Goal: Task Accomplishment & Management: Manage account settings

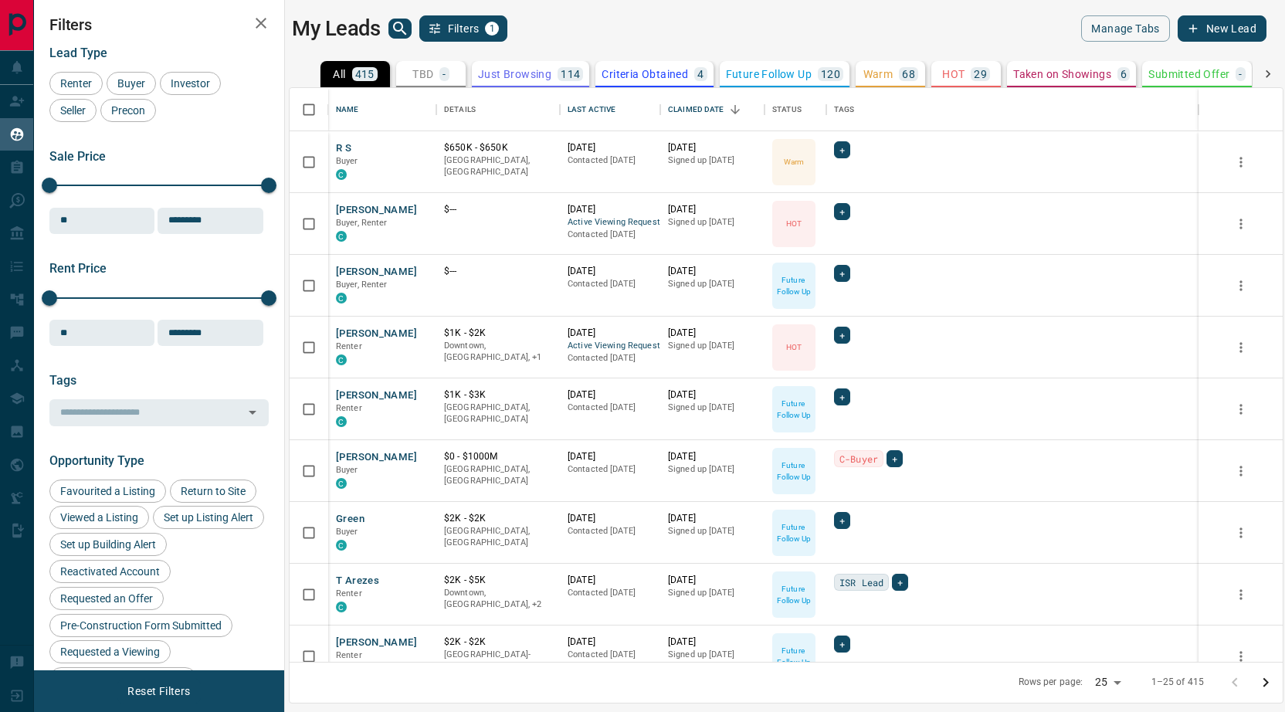
scroll to position [574, 993]
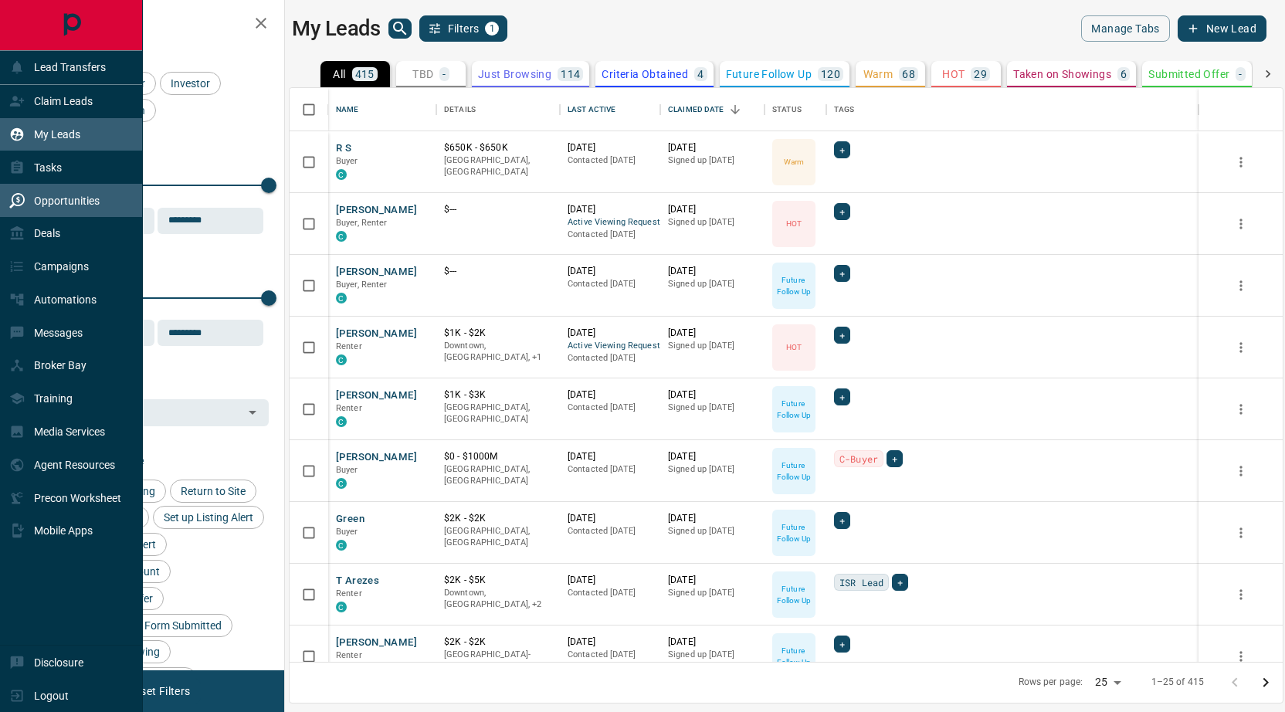
click at [41, 201] on p "Opportunities" at bounding box center [67, 201] width 66 height 12
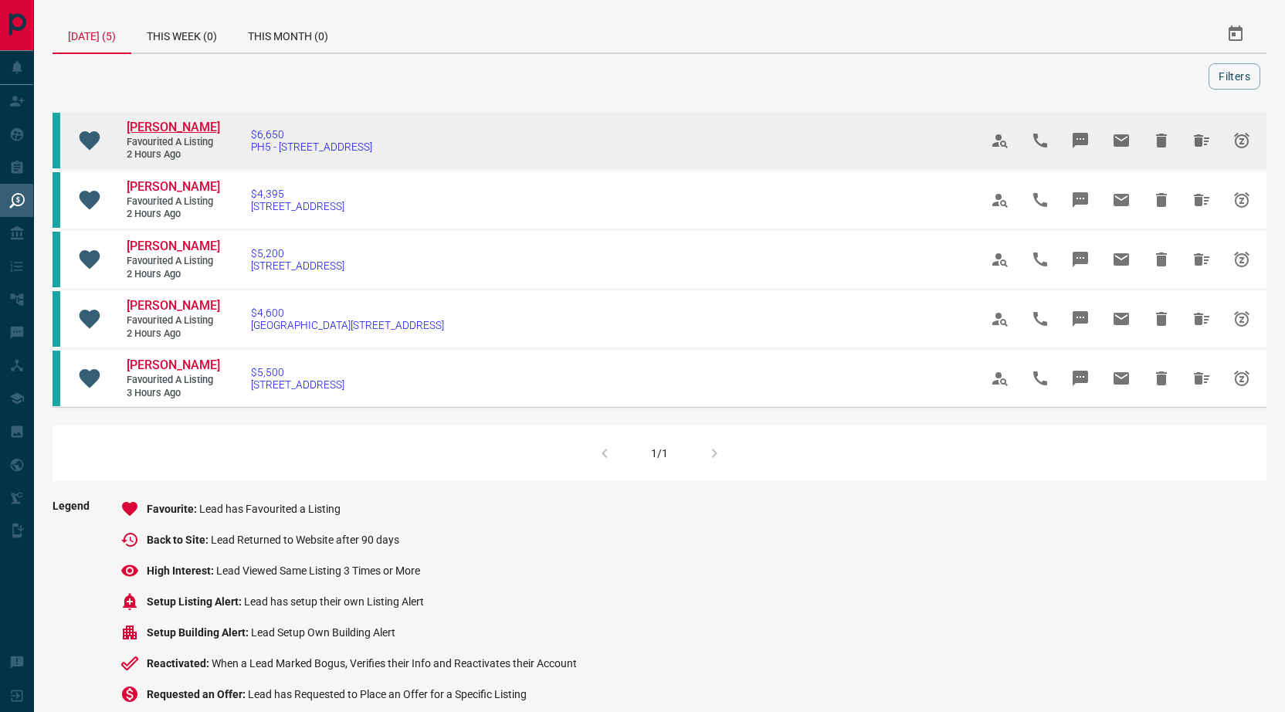
click at [163, 127] on span "[PERSON_NAME]" at bounding box center [173, 127] width 93 height 15
click at [1192, 135] on icon "Hide All from Tim Rudner" at bounding box center [1201, 140] width 19 height 19
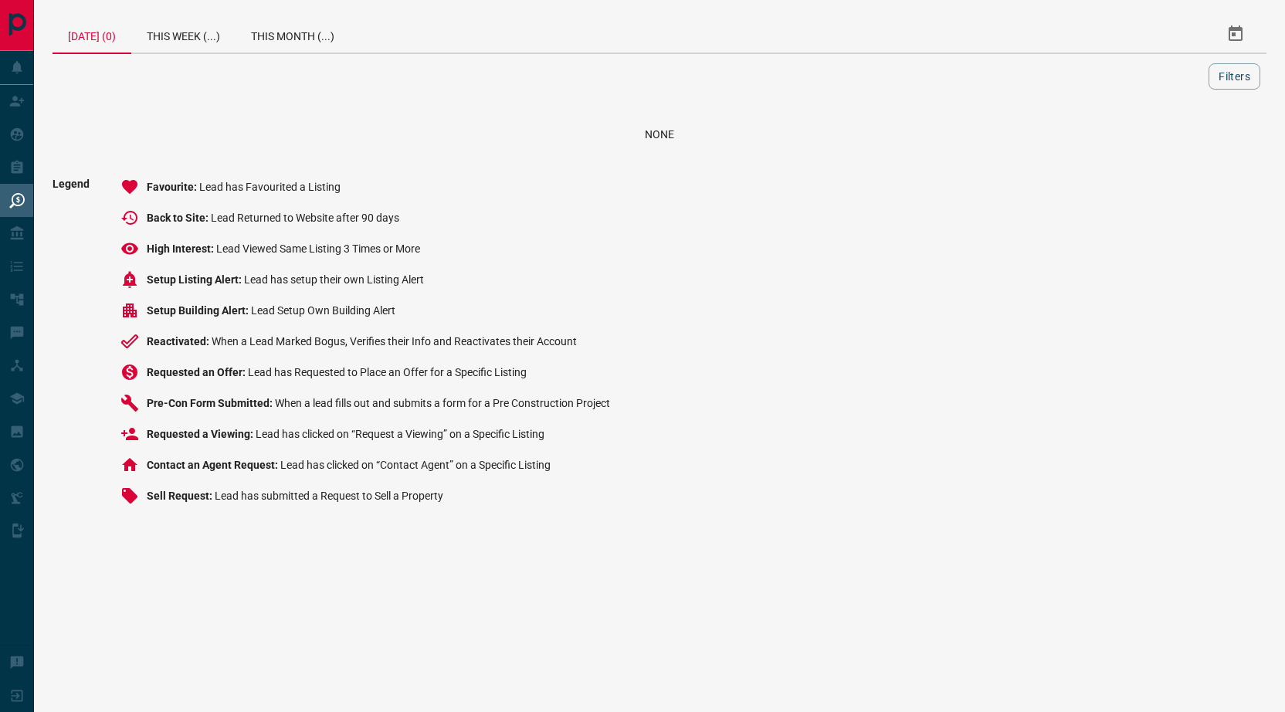
click at [195, 52] on div "[DATE] (0) This Week (...) This Month (...)" at bounding box center [658, 34] width 1213 height 39
click at [189, 39] on div "This Week (...)" at bounding box center [183, 33] width 104 height 37
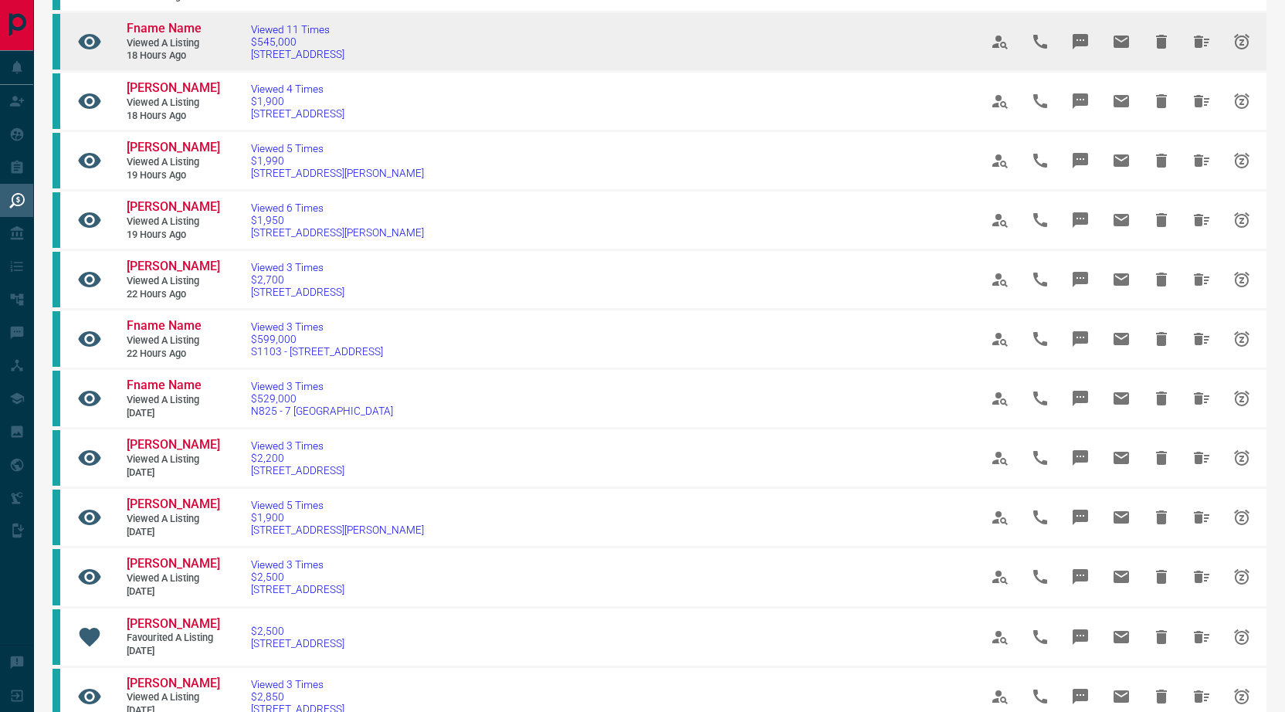
scroll to position [177, 0]
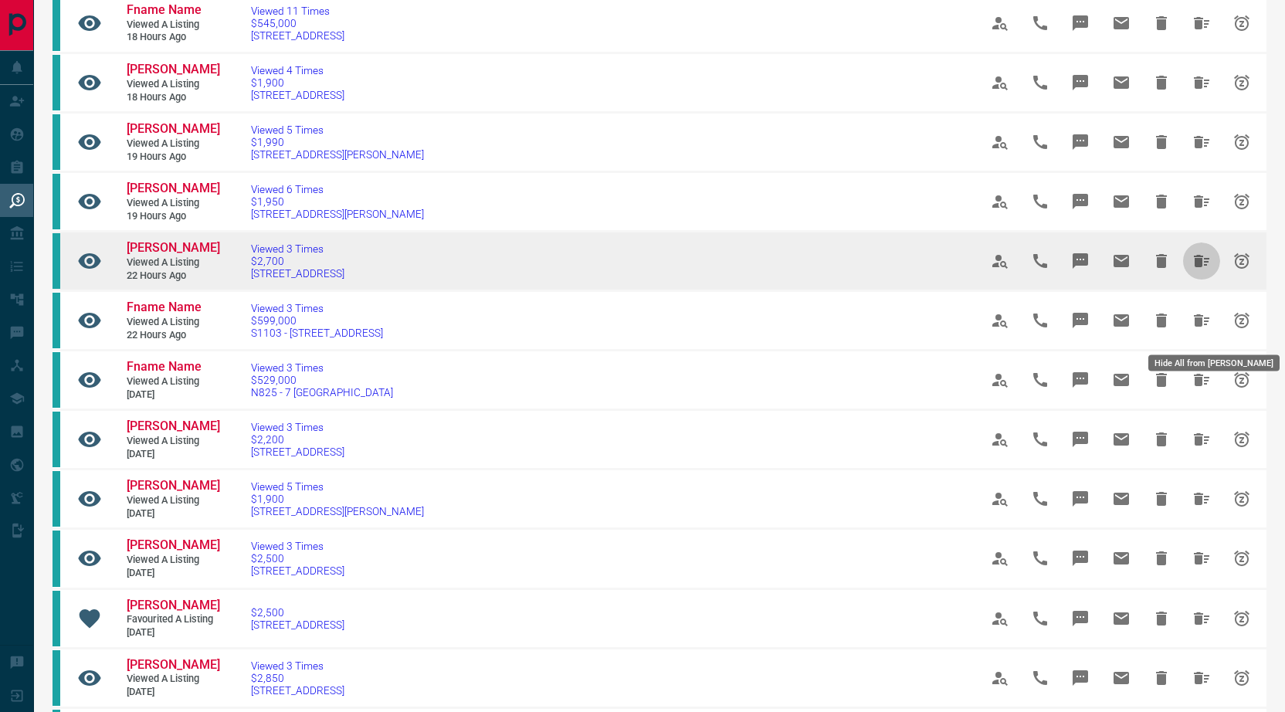
click at [1203, 270] on icon "Hide All from Pelin Arslan" at bounding box center [1201, 261] width 19 height 19
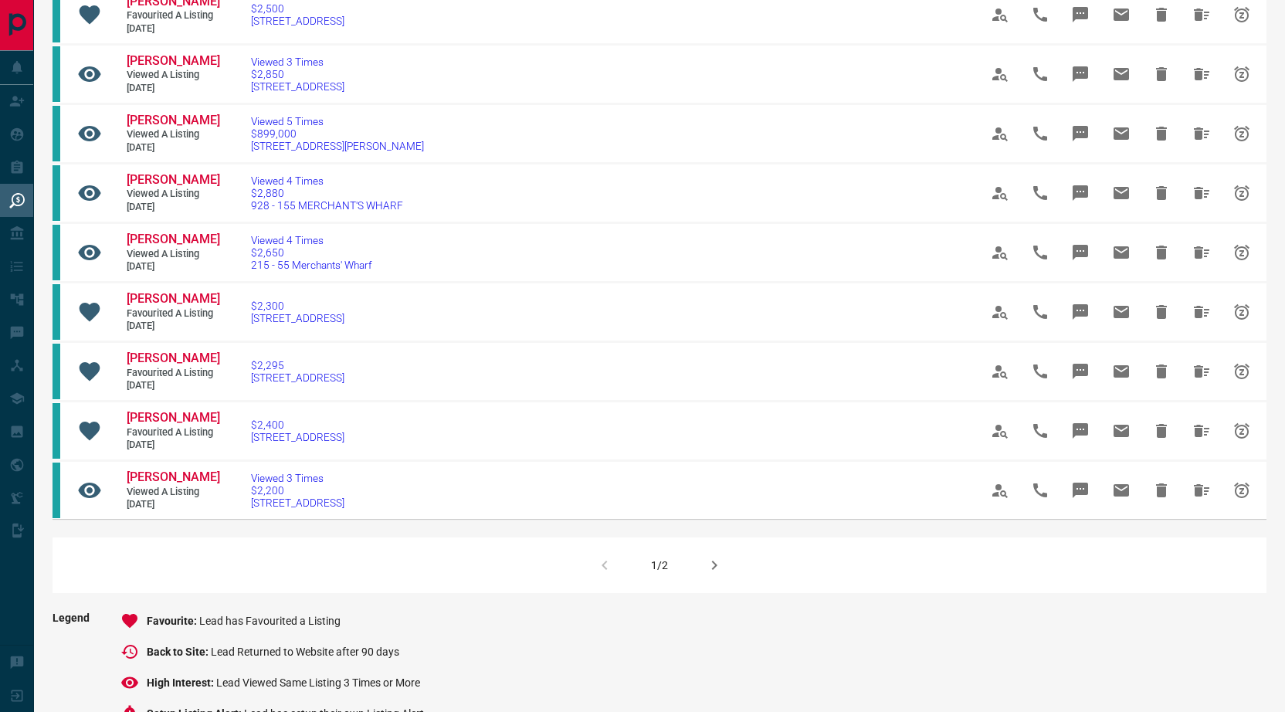
scroll to position [805, 0]
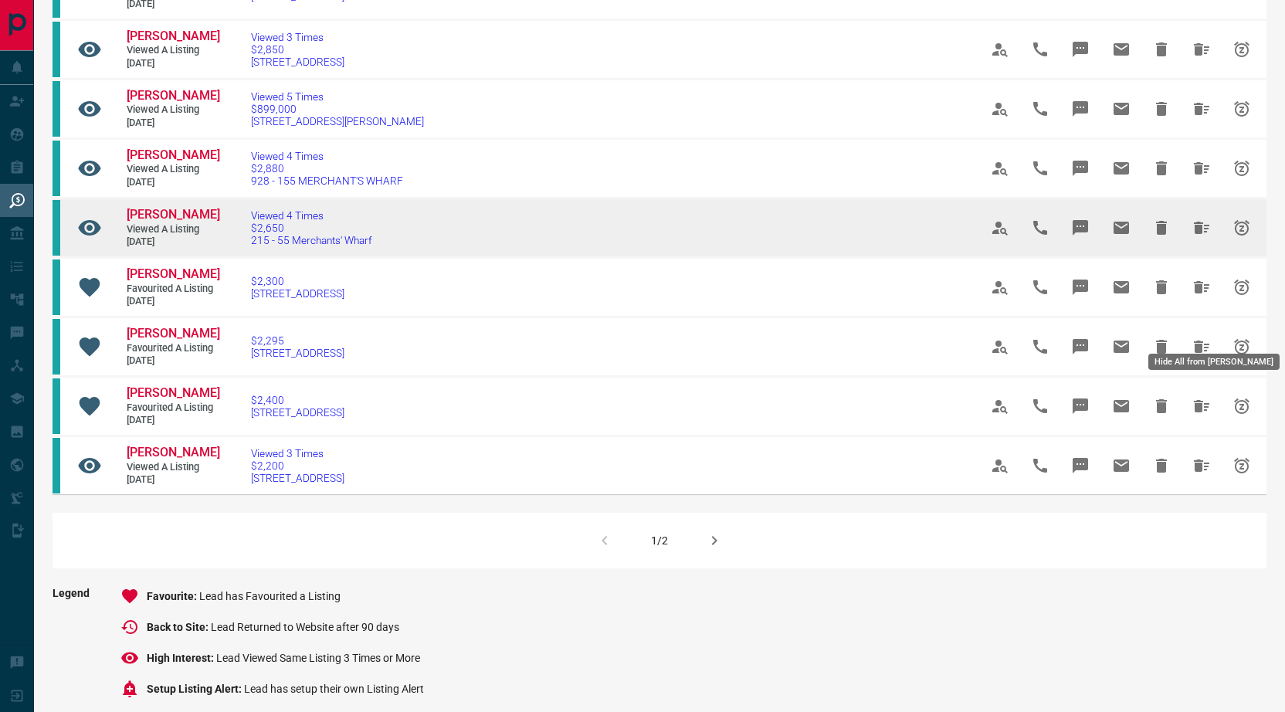
click at [1197, 234] on icon "Hide All from Pelin Arslan" at bounding box center [1200, 228] width 15 height 12
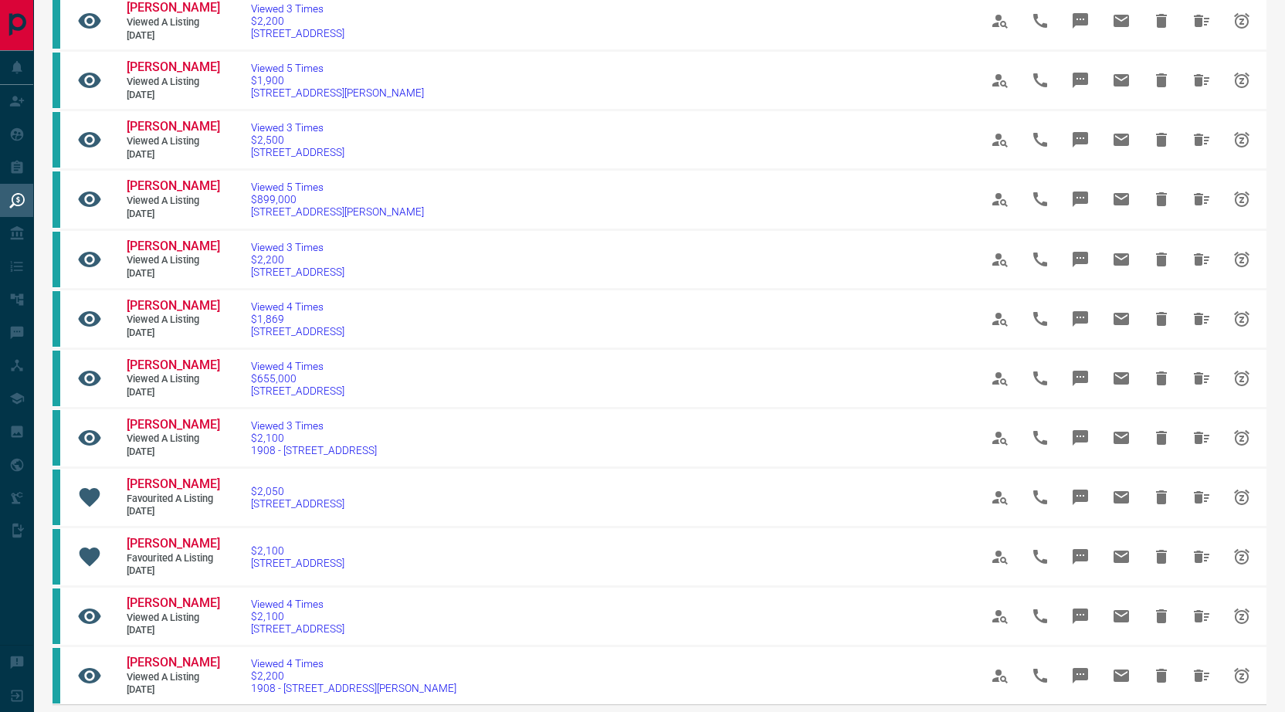
scroll to position [647, 0]
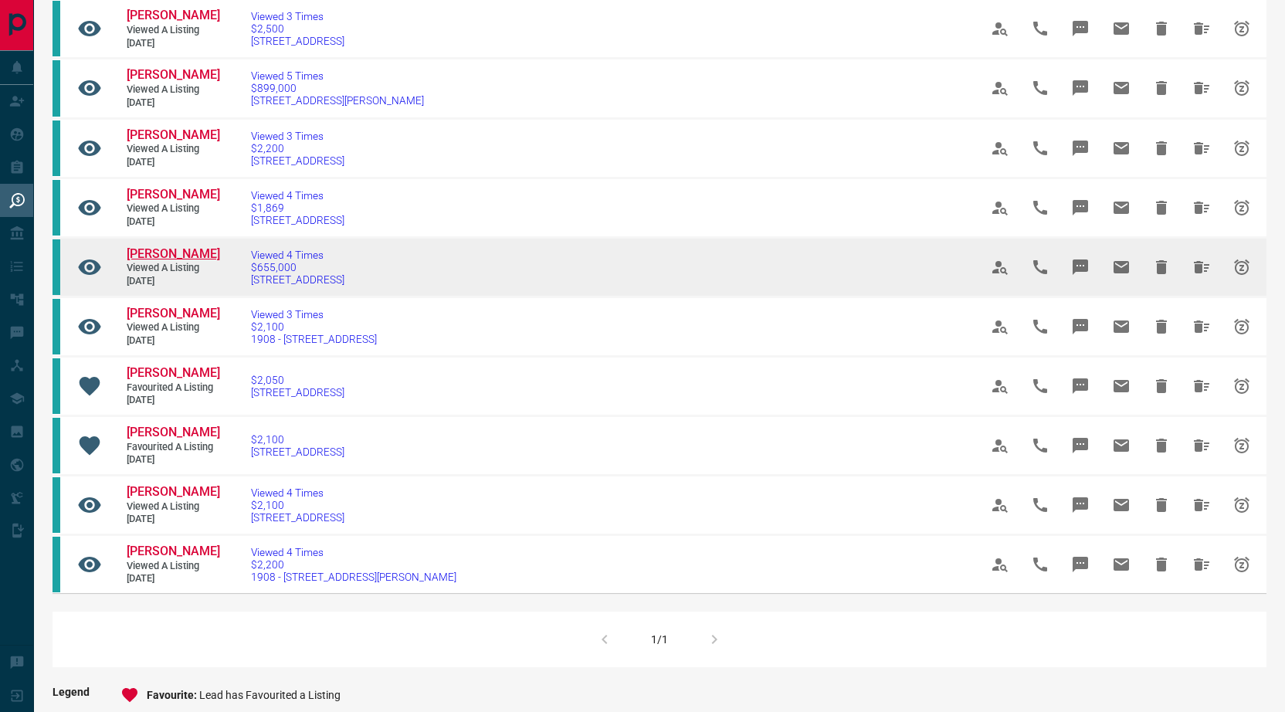
click at [181, 261] on span "[PERSON_NAME]" at bounding box center [173, 253] width 93 height 15
click at [1209, 276] on icon "Hide All from Katie Cheung" at bounding box center [1201, 267] width 19 height 19
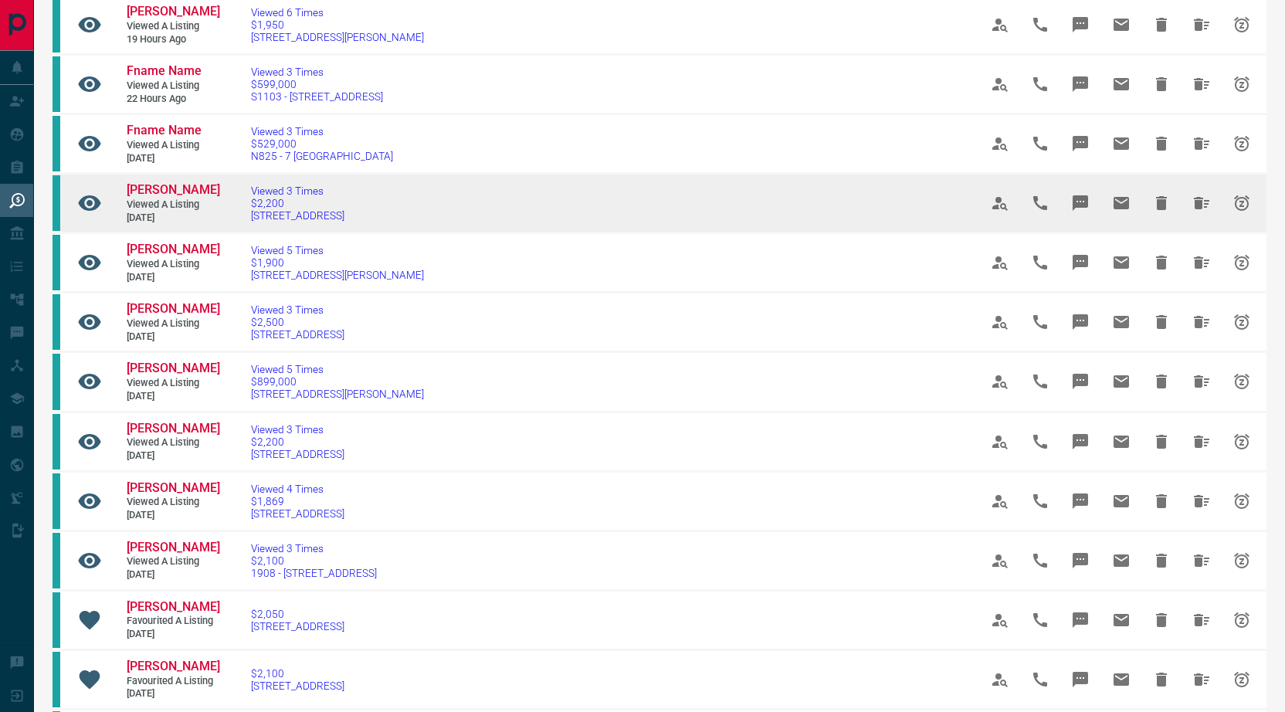
scroll to position [382, 0]
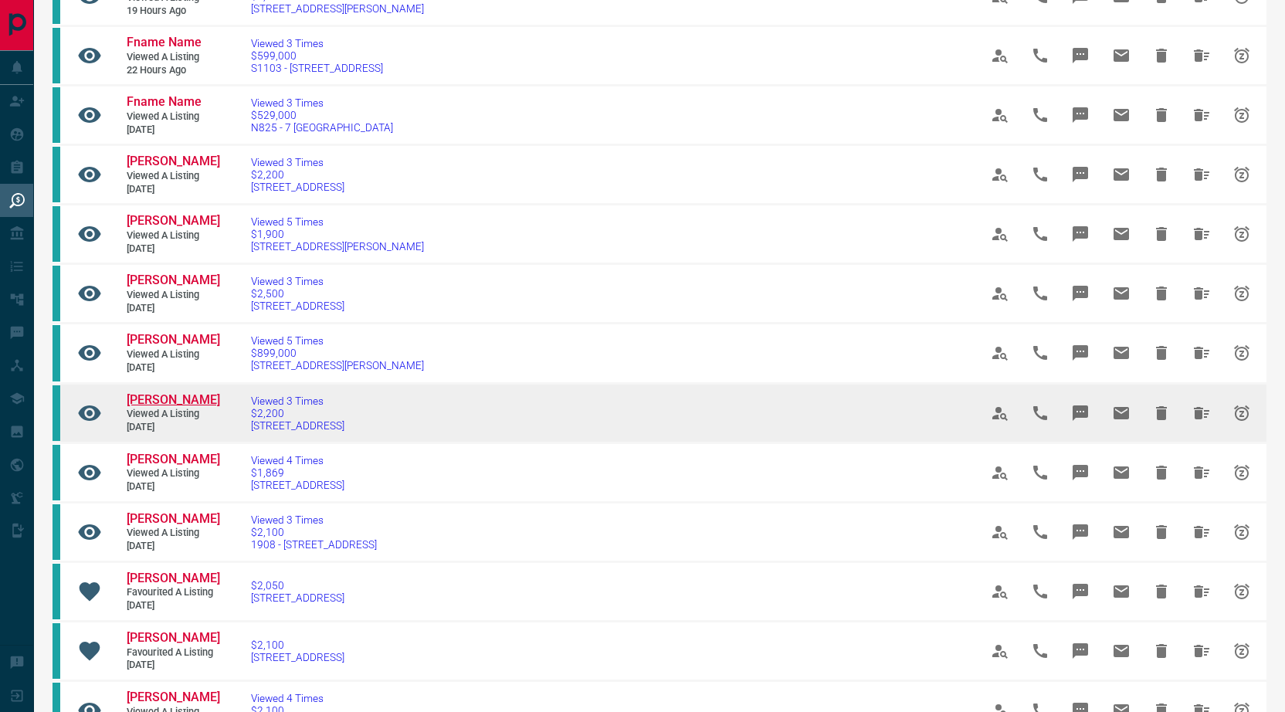
click at [171, 407] on span "[PERSON_NAME]" at bounding box center [173, 399] width 93 height 15
click at [1197, 422] on icon "Hide All from Carlos Mancilla" at bounding box center [1201, 413] width 19 height 19
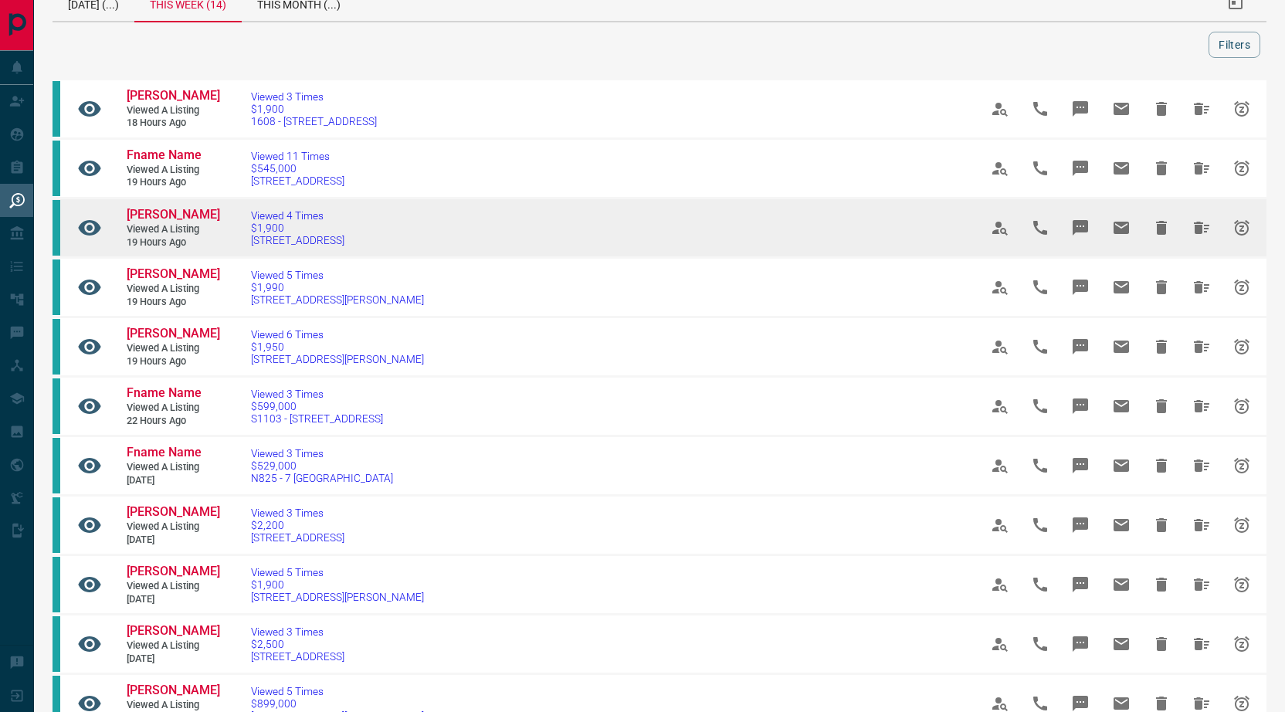
scroll to position [30, 0]
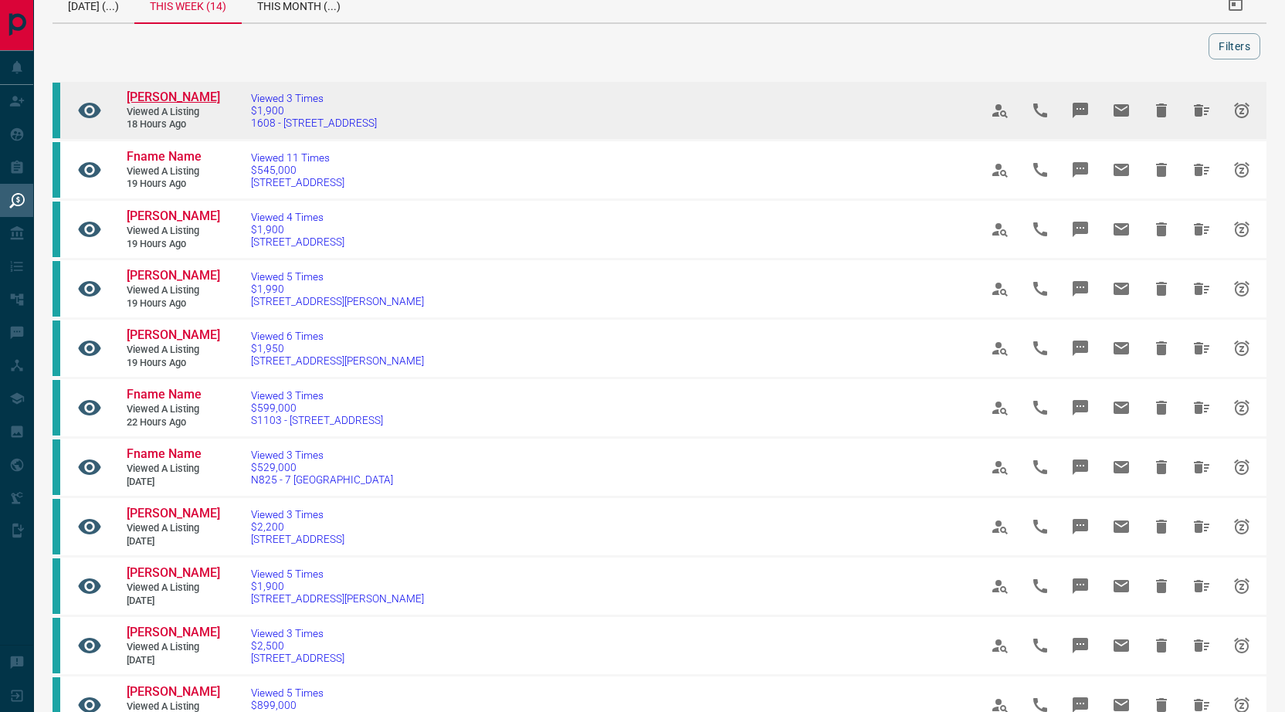
click at [160, 104] on span "[PERSON_NAME]" at bounding box center [173, 97] width 93 height 15
click at [155, 100] on span "[PERSON_NAME]" at bounding box center [173, 97] width 93 height 15
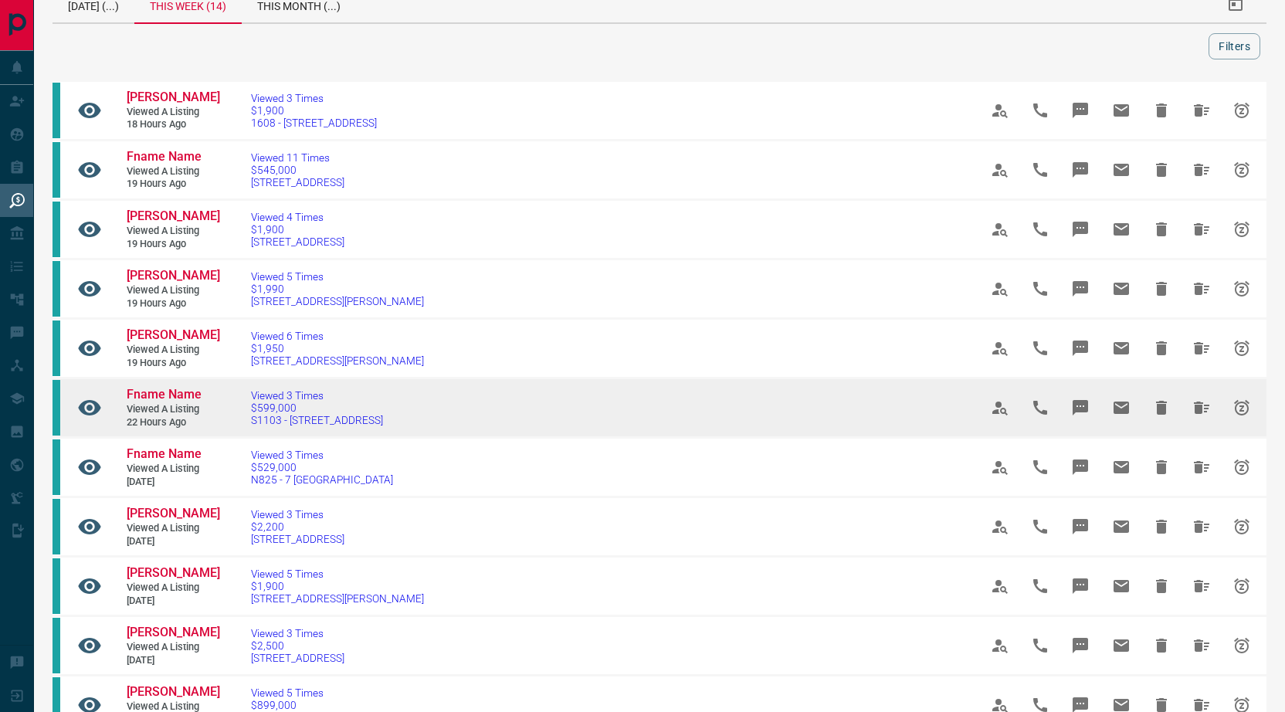
scroll to position [0, 0]
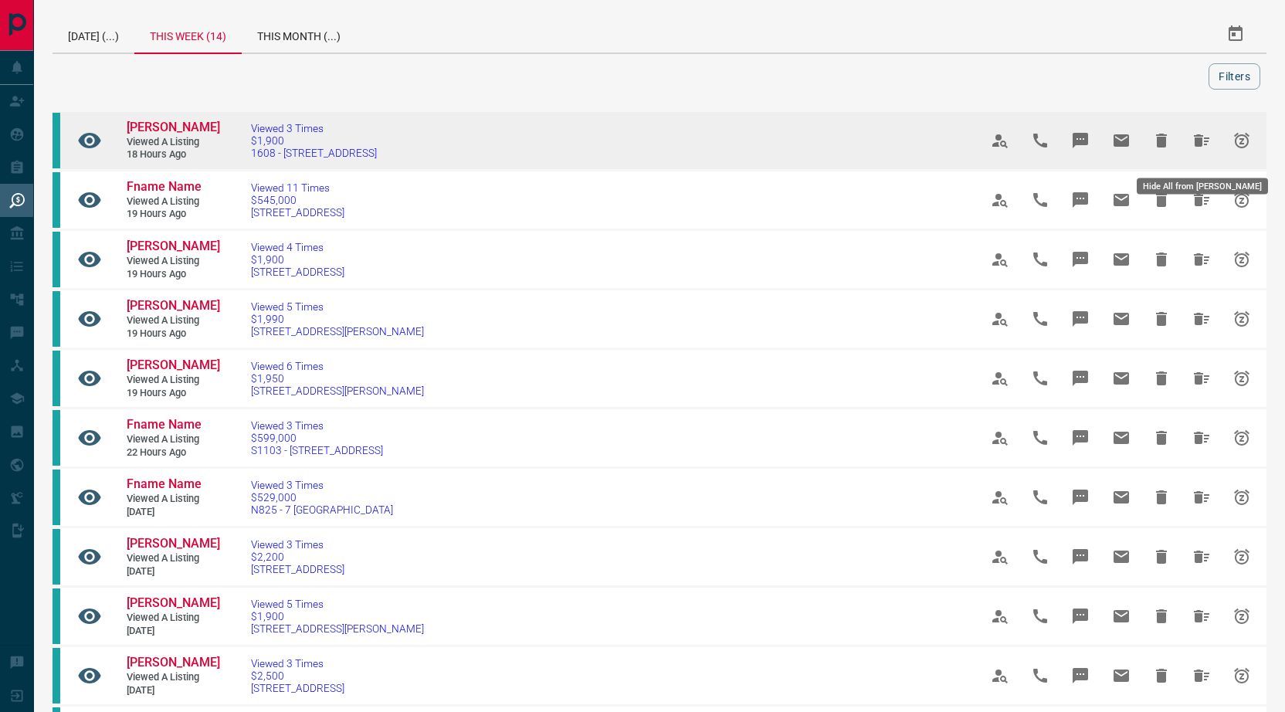
click at [1194, 150] on icon "Hide All from Alessandra Aguiar" at bounding box center [1201, 140] width 19 height 19
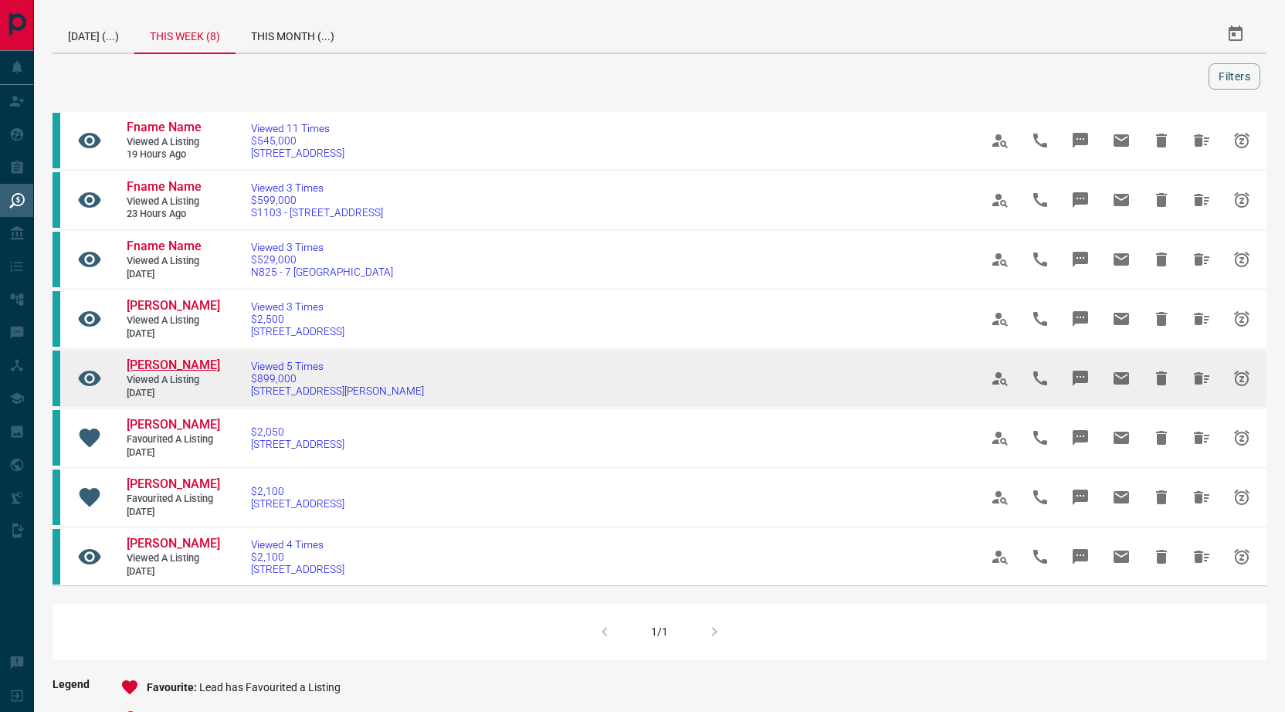
click at [151, 359] on span "[PERSON_NAME]" at bounding box center [173, 364] width 93 height 15
